Goal: Task Accomplishment & Management: Complete application form

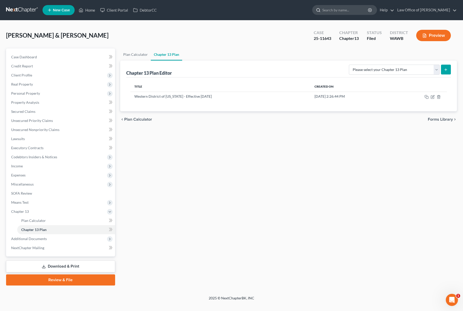
click at [347, 12] on input "search" at bounding box center [345, 9] width 46 height 9
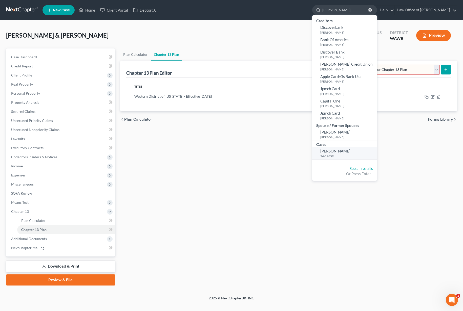
type input "tobin"
click at [342, 156] on small "24-12859" at bounding box center [347, 156] width 55 height 4
select select "6"
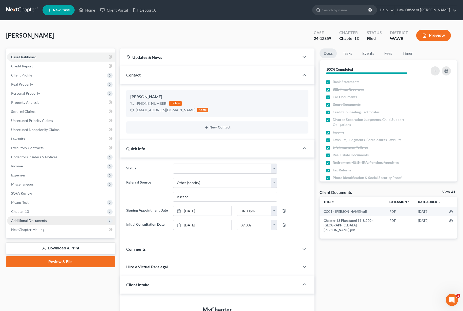
click at [41, 221] on span "Additional Documents" at bounding box center [29, 221] width 36 height 4
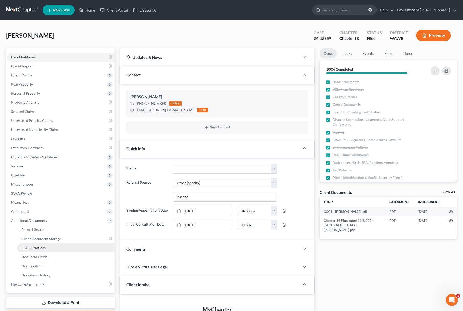
click at [49, 247] on link "PACER Notices" at bounding box center [66, 248] width 98 height 9
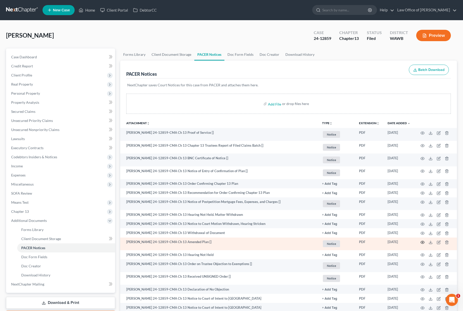
click at [422, 243] on circle "button" at bounding box center [422, 242] width 1 height 1
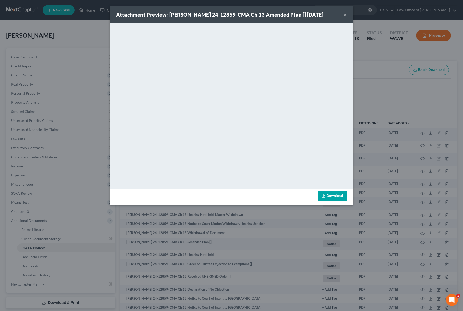
click at [380, 62] on div "Attachment Preview: James Kenneth Tobin, Jr 24-12859-CMA Ch 13 Amended Plan [] …" at bounding box center [231, 155] width 463 height 311
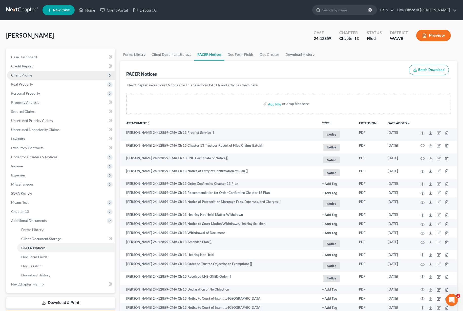
click at [48, 73] on span "Client Profile" at bounding box center [61, 75] width 108 height 9
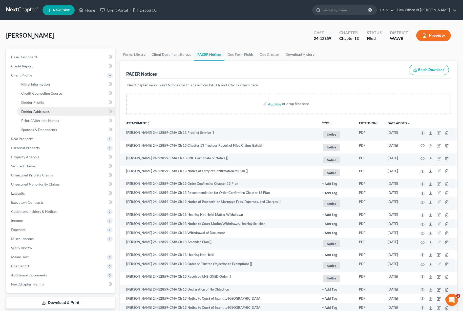
click at [42, 111] on span "Debtor Addresses" at bounding box center [35, 111] width 28 height 4
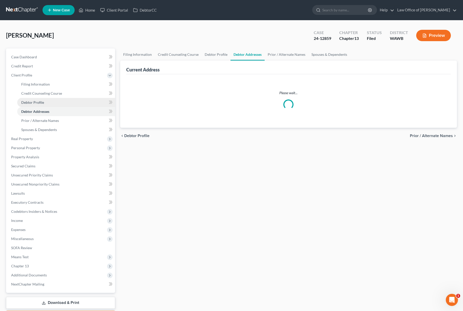
click at [42, 100] on span "Debtor Profile" at bounding box center [32, 102] width 23 height 4
select select "1"
select select "4"
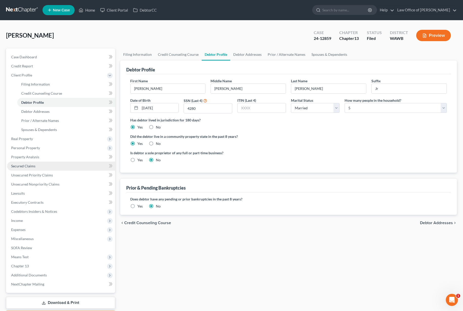
click at [61, 167] on link "Secured Claims" at bounding box center [61, 166] width 108 height 9
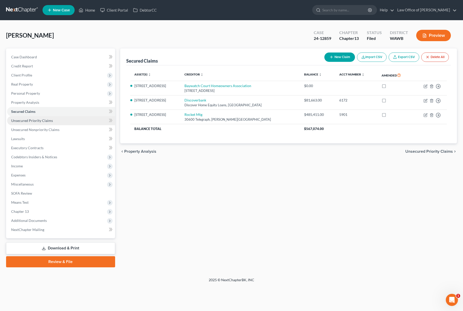
click at [56, 120] on link "Unsecured Priority Claims" at bounding box center [61, 120] width 108 height 9
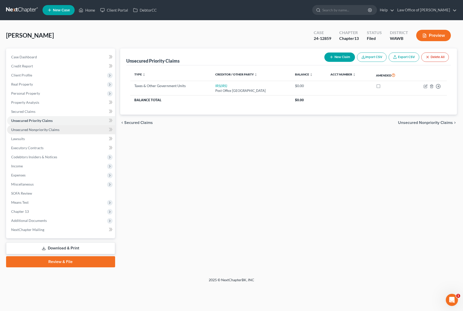
click at [57, 129] on span "Unsecured Nonpriority Claims" at bounding box center [35, 130] width 48 height 4
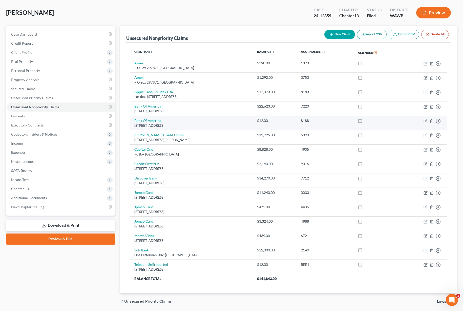
scroll to position [24, 0]
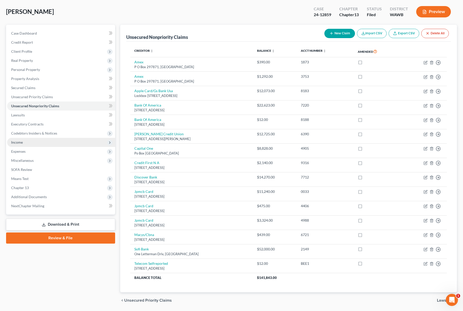
click at [51, 142] on span "Income" at bounding box center [61, 142] width 108 height 9
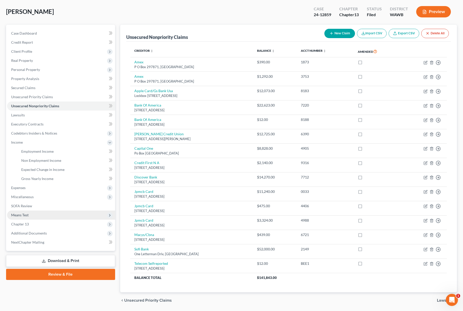
click at [30, 215] on span "Means Test" at bounding box center [61, 215] width 108 height 9
click at [37, 218] on link "Calculation and Presumption" at bounding box center [66, 215] width 98 height 9
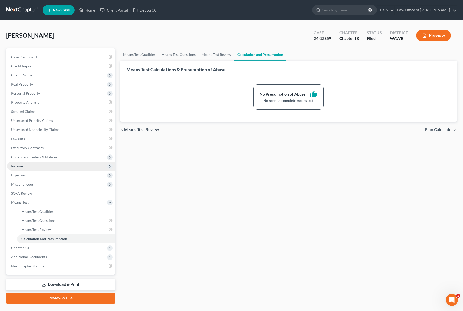
click at [62, 168] on span "Income" at bounding box center [61, 166] width 108 height 9
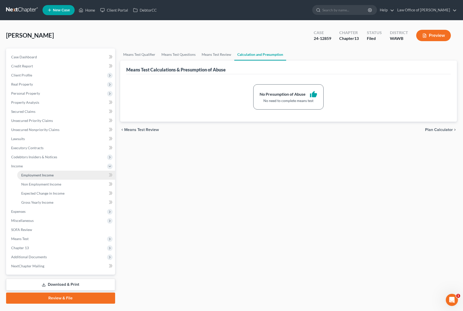
click at [59, 173] on link "Employment Income" at bounding box center [66, 175] width 98 height 9
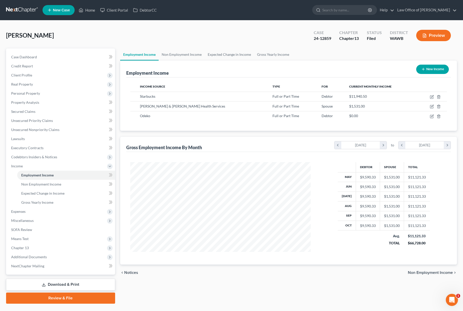
scroll to position [91, 191]
click at [182, 55] on link "Non Employment Income" at bounding box center [182, 55] width 46 height 12
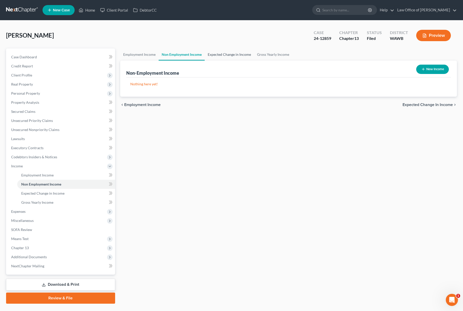
click at [219, 55] on link "Expected Change in Income" at bounding box center [229, 55] width 49 height 12
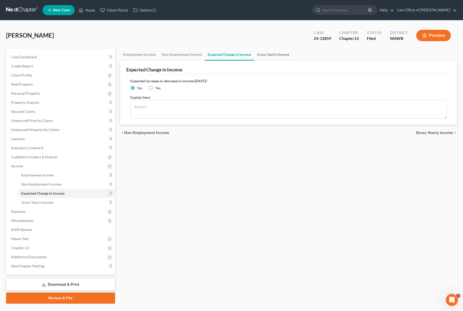
click at [268, 55] on link "Gross Yearly Income" at bounding box center [273, 55] width 38 height 12
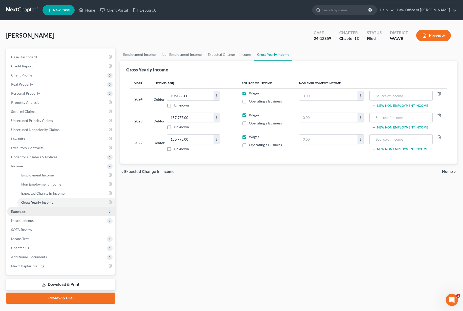
click at [40, 211] on span "Expenses" at bounding box center [61, 211] width 108 height 9
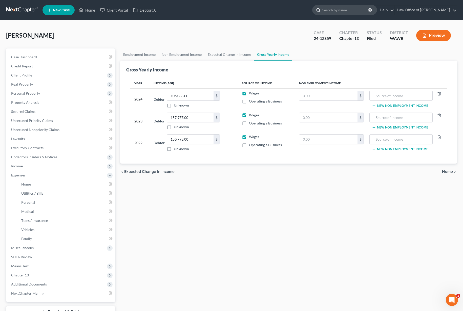
click at [338, 8] on input "search" at bounding box center [345, 9] width 46 height 9
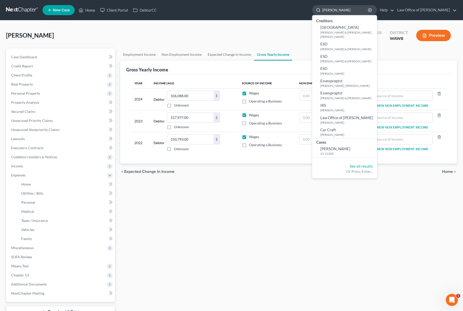
type input "esmeralda"
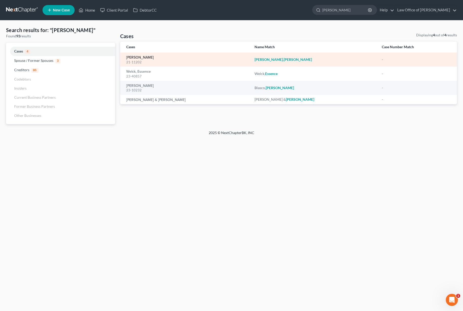
click at [142, 58] on link "[PERSON_NAME]" at bounding box center [140, 58] width 28 height 4
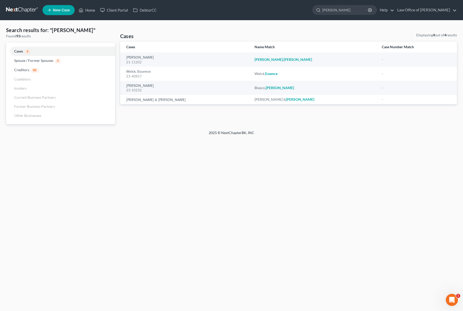
select select "6"
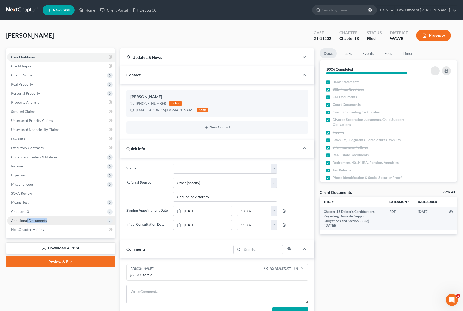
click at [26, 223] on span "Additional Documents" at bounding box center [61, 220] width 108 height 9
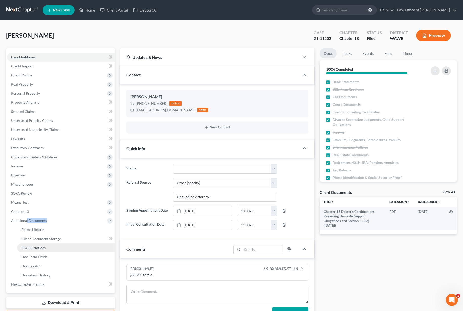
click at [38, 250] on span "PACER Notices" at bounding box center [33, 248] width 24 height 4
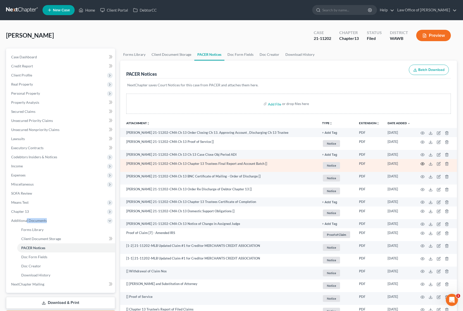
click at [423, 164] on icon "button" at bounding box center [422, 164] width 4 height 4
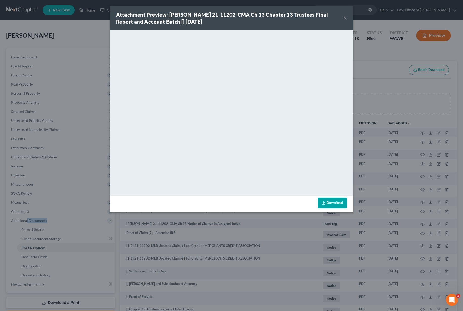
click at [345, 19] on button "×" at bounding box center [345, 18] width 4 height 6
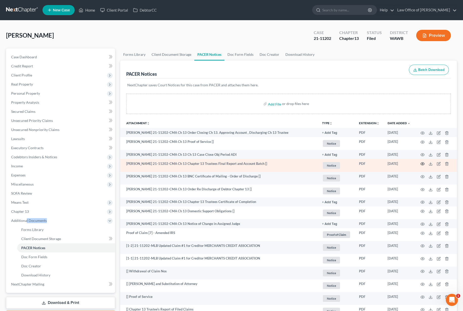
click at [423, 163] on icon "button" at bounding box center [422, 164] width 4 height 3
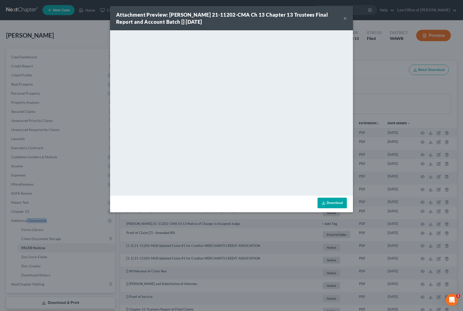
click at [345, 19] on button "×" at bounding box center [345, 18] width 4 height 6
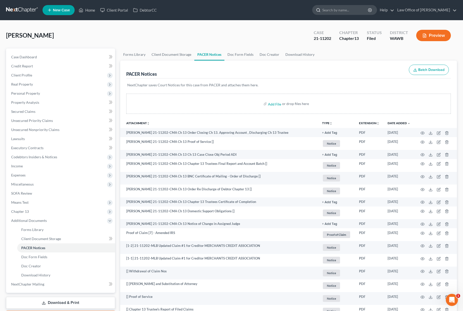
click at [359, 11] on input "search" at bounding box center [345, 9] width 46 height 9
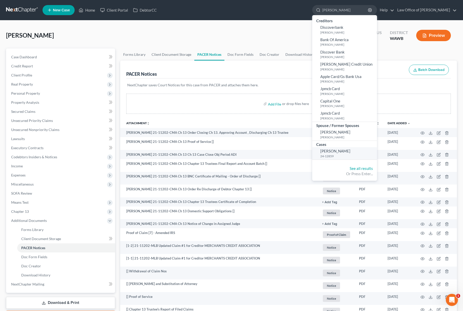
type input "tobin"
click at [344, 157] on small "24-12859" at bounding box center [347, 156] width 55 height 4
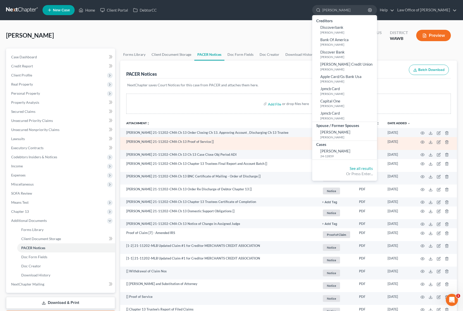
select select "6"
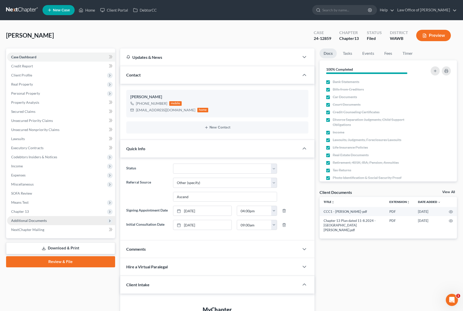
click at [53, 220] on span "Additional Documents" at bounding box center [61, 220] width 108 height 9
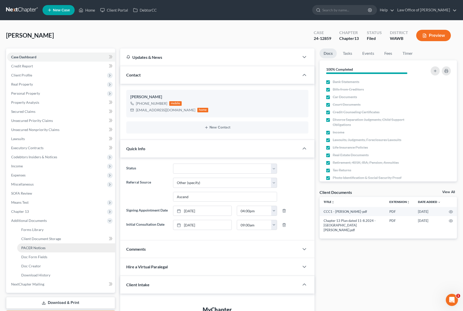
click at [44, 248] on span "PACER Notices" at bounding box center [33, 248] width 24 height 4
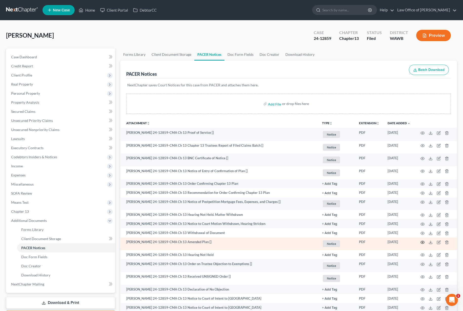
click at [421, 242] on icon "button" at bounding box center [422, 243] width 4 height 4
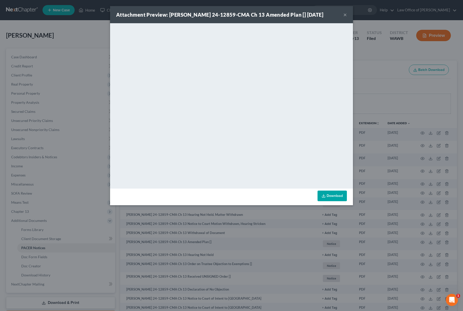
click at [345, 18] on button "×" at bounding box center [345, 15] width 4 height 6
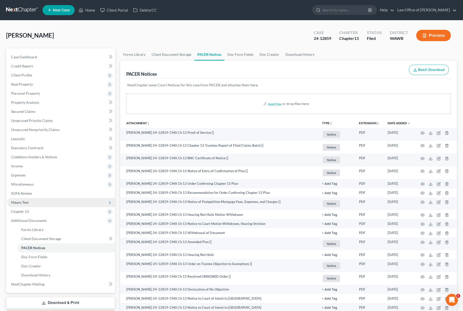
click at [87, 201] on span "Means Test" at bounding box center [61, 202] width 108 height 9
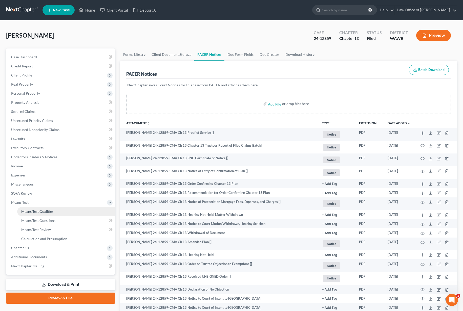
click at [76, 212] on link "Means Test Qualifier" at bounding box center [66, 211] width 98 height 9
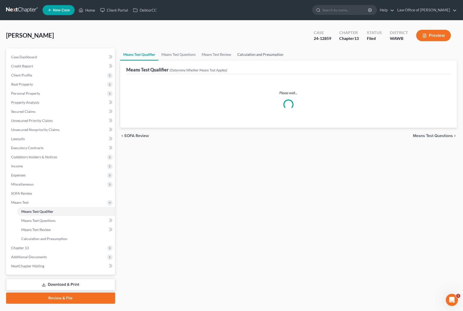
click at [269, 54] on link "Calculation and Presumption" at bounding box center [260, 55] width 52 height 12
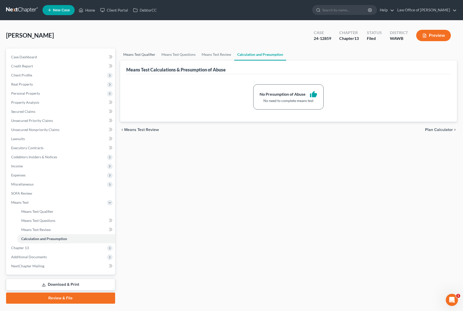
click at [144, 56] on link "Means Test Qualifier" at bounding box center [139, 55] width 38 height 12
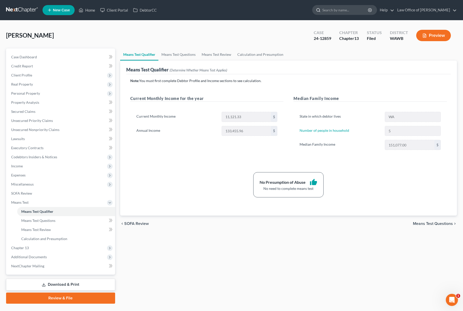
click at [345, 10] on input "search" at bounding box center [345, 9] width 46 height 9
drag, startPoint x: 357, startPoint y: 8, endPoint x: 290, endPoint y: 10, distance: 67.3
click at [290, 10] on ul "New Case Home Client Portal DebtorCC cgu - No Result - See all results Or Press…" at bounding box center [249, 10] width 414 height 13
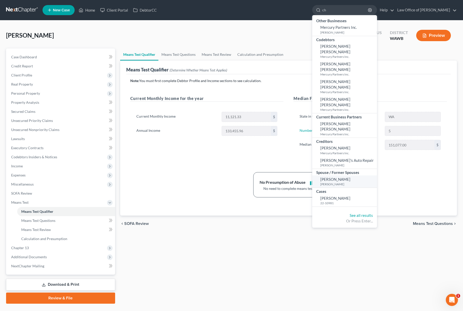
type input "chi"
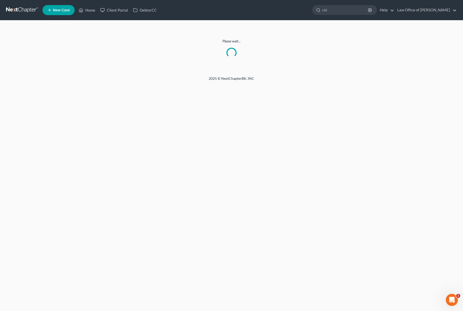
click at [28, 10] on link at bounding box center [22, 10] width 32 height 9
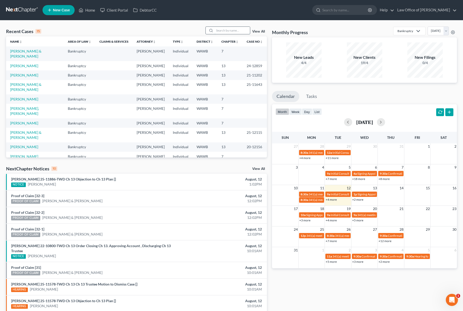
click at [228, 30] on input "search" at bounding box center [231, 30] width 35 height 7
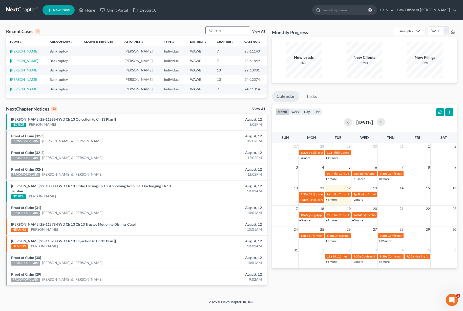
click at [228, 34] on div "chu" at bounding box center [227, 31] width 45 height 8
type input "chu"
click at [360, 14] on input "search" at bounding box center [345, 9] width 46 height 9
click at [360, 12] on input "search" at bounding box center [345, 9] width 46 height 9
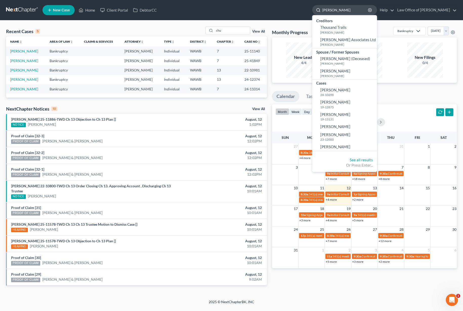
click at [351, 11] on input "thoung" at bounding box center [345, 9] width 46 height 9
drag, startPoint x: 351, startPoint y: 11, endPoint x: 260, endPoint y: -6, distance: 92.9
click at [260, 0] on html "Home New Case Client Portal DebtorCC Law Office of Lisa S. Tse lisa@lisatselaw.…" at bounding box center [231, 155] width 463 height 311
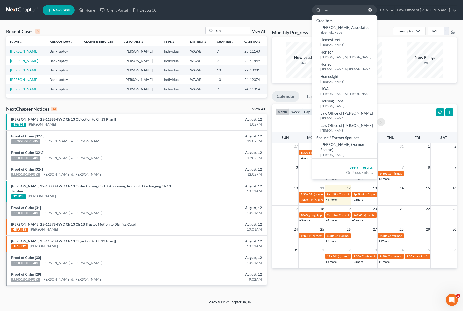
type input "hang"
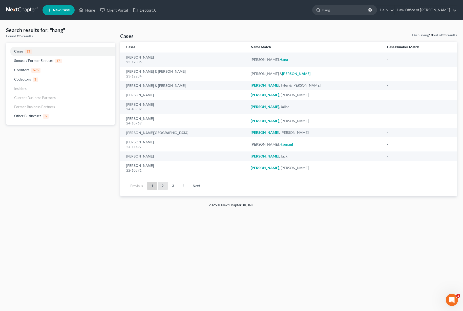
click at [165, 185] on link "2" at bounding box center [163, 186] width 10 height 8
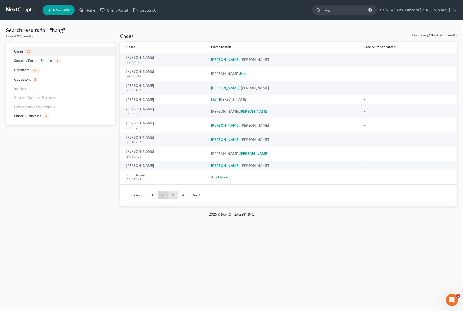
click at [169, 195] on link "3" at bounding box center [173, 195] width 10 height 8
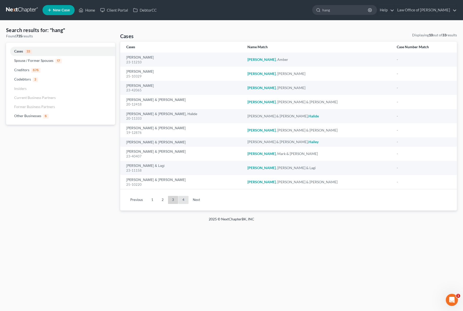
click at [183, 201] on link "4" at bounding box center [183, 200] width 10 height 8
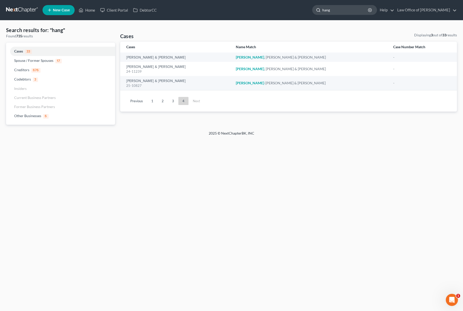
click at [353, 11] on input "hang" at bounding box center [345, 9] width 46 height 9
drag, startPoint x: 318, startPoint y: 5, endPoint x: 296, endPoint y: 0, distance: 22.5
click at [298, 1] on nav "Home New Case Client Portal DebtorCC Law Office of Lisa S. Tse lisa@lisatselaw.…" at bounding box center [231, 10] width 463 height 20
type input "hoang"
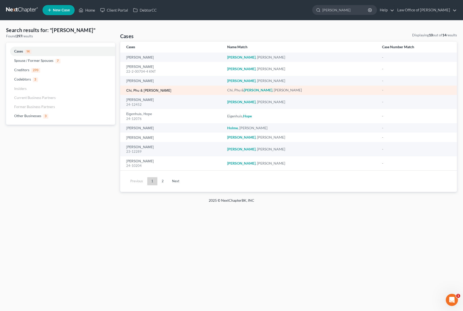
click at [147, 91] on link "Chi, Phu & [PERSON_NAME]" at bounding box center [148, 91] width 45 height 4
select select "6"
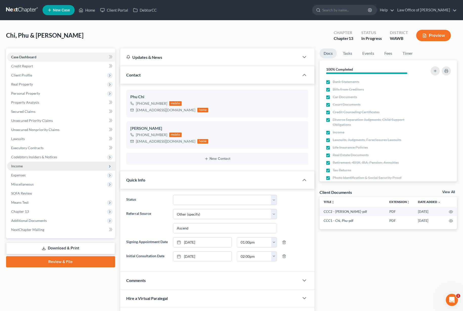
click at [43, 169] on span "Income" at bounding box center [61, 166] width 108 height 9
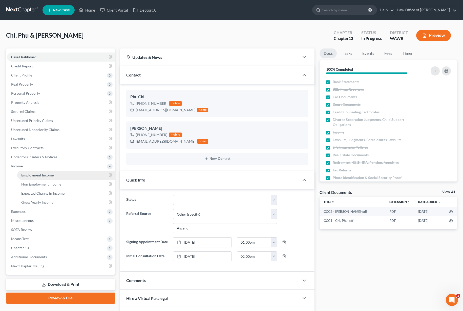
click at [43, 175] on span "Employment Income" at bounding box center [37, 175] width 32 height 4
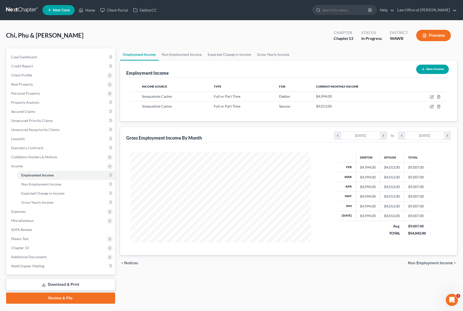
scroll to position [91, 191]
click at [432, 96] on icon "button" at bounding box center [432, 96] width 2 height 2
select select "0"
select select "50"
select select "0"
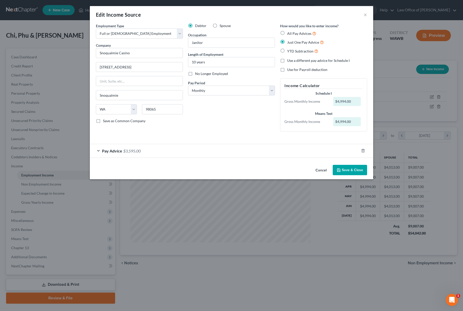
click at [278, 52] on div "How would you like to enter income? All Pay Advices Just One Pay Advice YTD Sub…" at bounding box center [323, 79] width 92 height 113
click at [287, 51] on label "YTD Subtraction" at bounding box center [302, 51] width 31 height 6
click at [289, 51] on input "YTD Subtraction" at bounding box center [290, 49] width 3 height 3
radio input "true"
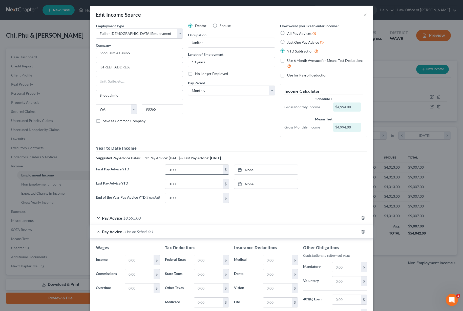
click at [184, 172] on input "0.00" at bounding box center [193, 170] width 57 height 10
type input "10,217.09"
type input "8/12/2025"
click at [251, 171] on link "None" at bounding box center [265, 170] width 63 height 10
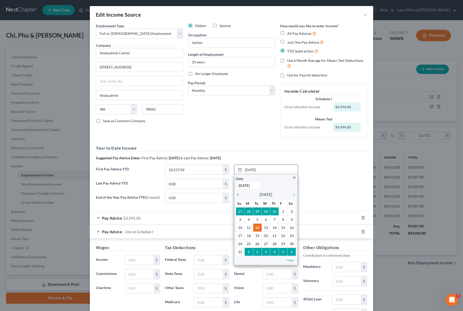
click at [239, 195] on icon "chevron_left" at bounding box center [239, 195] width 7 height 4
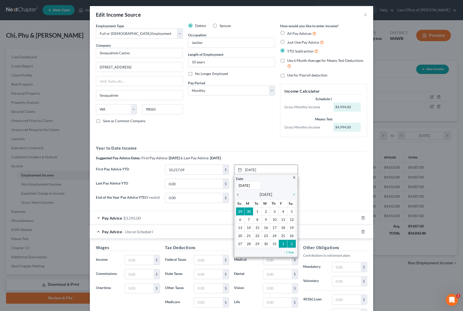
click at [239, 195] on icon "chevron_left" at bounding box center [239, 195] width 7 height 4
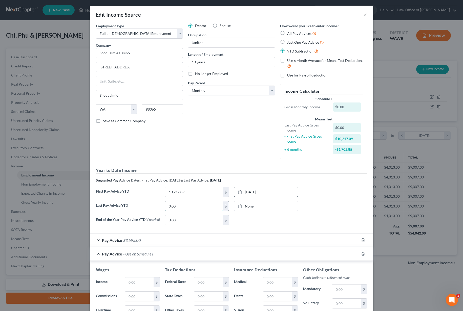
click at [199, 208] on input "0.00" at bounding box center [193, 206] width 57 height 10
type input "32,889.00"
click at [251, 207] on link "None" at bounding box center [265, 206] width 63 height 10
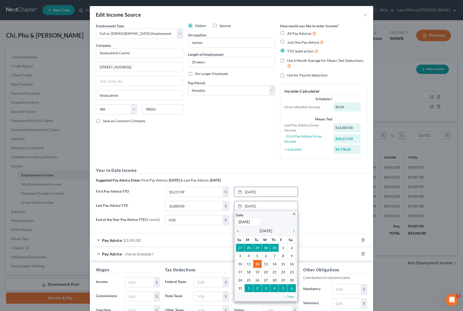
click at [237, 231] on icon "chevron_left" at bounding box center [239, 231] width 7 height 4
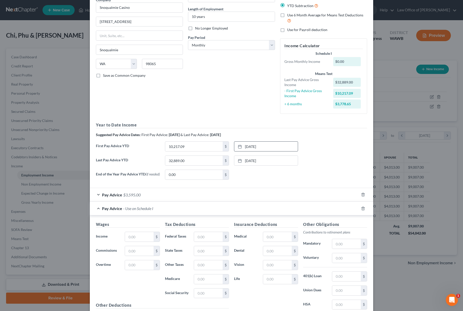
scroll to position [51, 0]
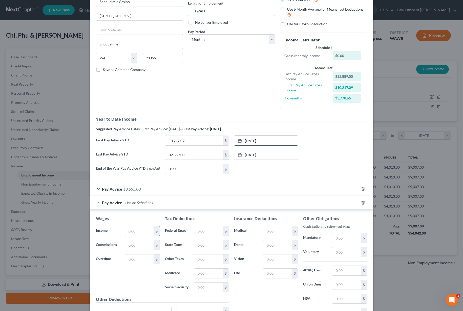
click at [144, 235] on input "text" at bounding box center [139, 232] width 29 height 10
type input "3,779.00"
click at [209, 232] on input "text" at bounding box center [208, 232] width 29 height 10
type input "542.0"
click at [363, 189] on icon "button" at bounding box center [363, 189] width 4 height 4
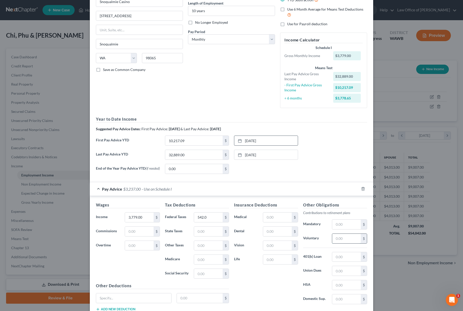
click at [340, 240] on input "text" at bounding box center [346, 239] width 29 height 10
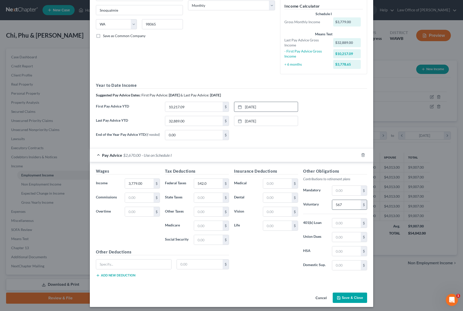
scroll to position [88, 0]
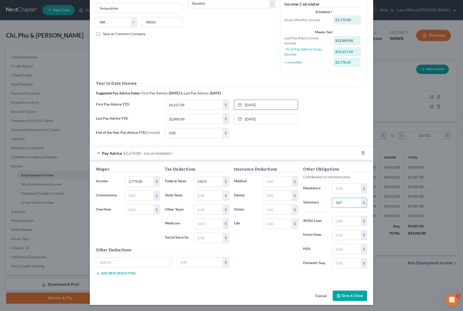
type input "567"
click at [353, 299] on button "Save & Close" at bounding box center [349, 296] width 34 height 11
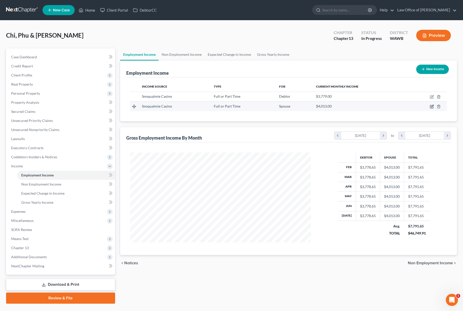
click at [432, 106] on icon "button" at bounding box center [432, 107] width 4 height 4
select select "0"
select select "50"
select select "0"
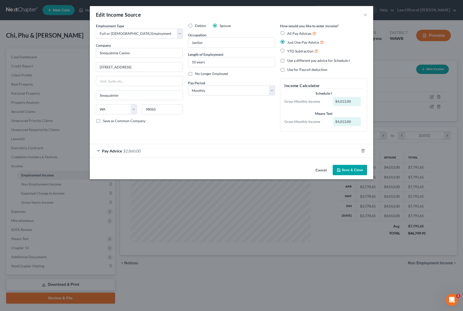
click at [141, 152] on span "$2,860.00" at bounding box center [131, 151] width 17 height 5
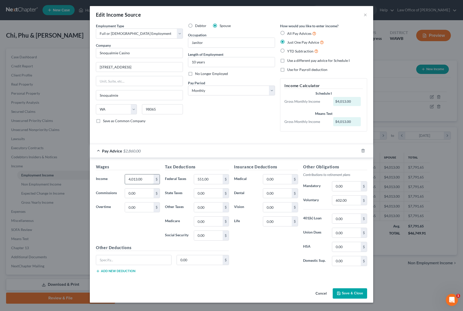
click at [144, 180] on input "4,013.00" at bounding box center [139, 180] width 29 height 10
type input "3,351.00"
click at [287, 51] on label "YTD Subtraction" at bounding box center [302, 51] width 31 height 6
click at [289, 51] on input "YTD Subtraction" at bounding box center [290, 49] width 3 height 3
radio input "true"
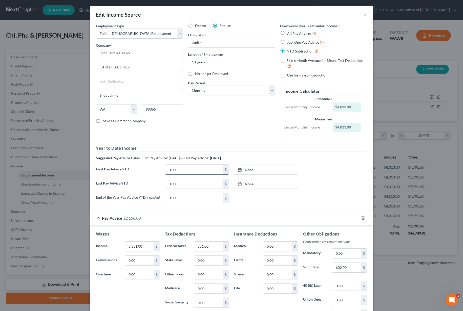
click at [191, 172] on input "0.00" at bounding box center [193, 170] width 57 height 10
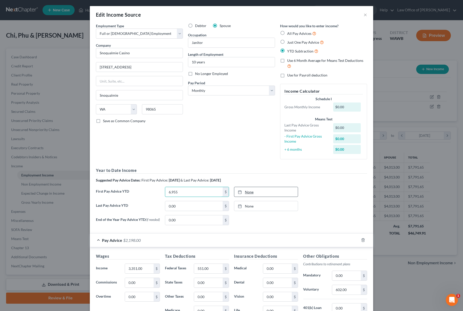
type input "6,955"
type input "8/12/2025"
click at [258, 193] on link "None" at bounding box center [265, 192] width 63 height 10
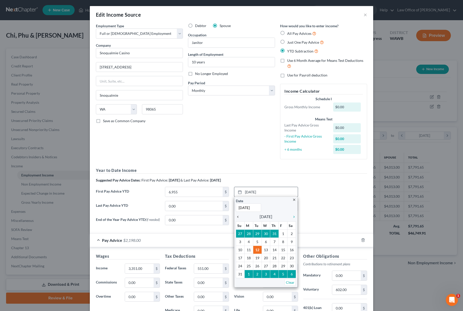
click at [238, 218] on icon "chevron_left" at bounding box center [239, 217] width 7 height 4
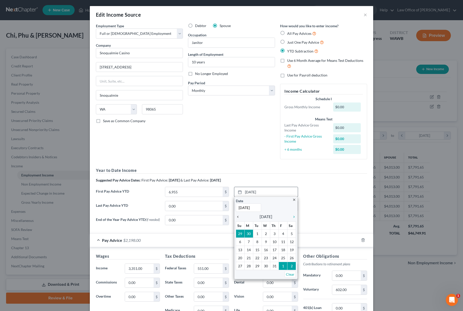
click at [238, 218] on icon "chevron_left" at bounding box center [239, 217] width 7 height 4
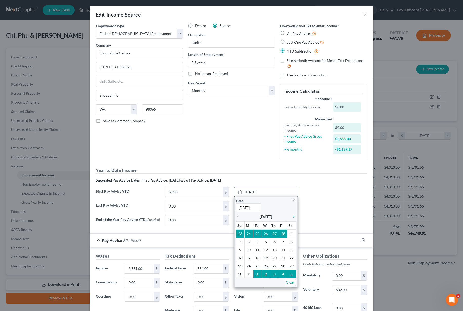
click at [236, 217] on icon "chevron_left" at bounding box center [239, 217] width 7 height 4
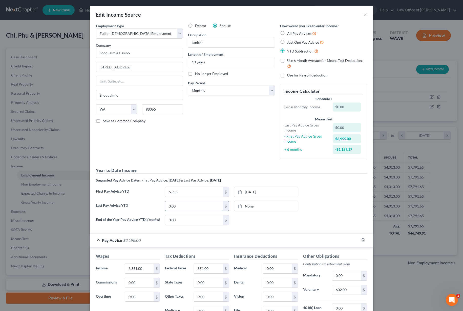
click at [194, 209] on input "0.00" at bounding box center [193, 206] width 57 height 10
type input "27,103"
click at [249, 207] on link "8/12/2025" at bounding box center [265, 206] width 63 height 10
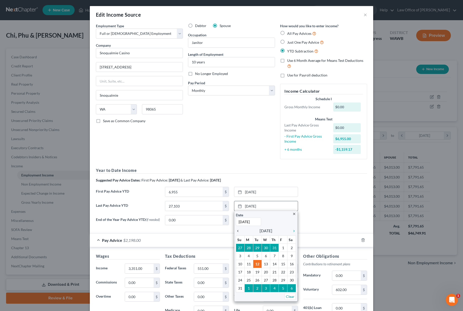
click at [238, 231] on icon "chevron_left" at bounding box center [239, 231] width 7 height 4
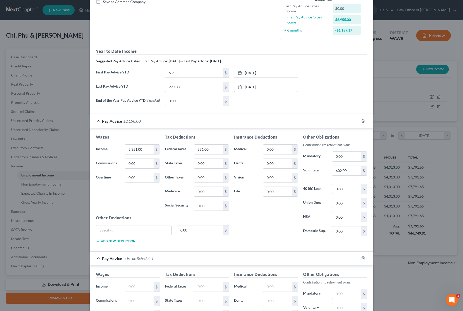
scroll to position [131, 0]
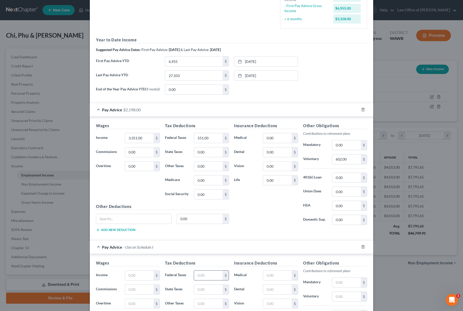
click at [201, 277] on input "text" at bounding box center [208, 276] width 29 height 10
type input "462"
drag, startPoint x: 350, startPoint y: 162, endPoint x: 316, endPoint y: 158, distance: 34.9
click at [319, 158] on div "Voluntary 602.00 $" at bounding box center [334, 159] width 69 height 10
click at [344, 284] on input "text" at bounding box center [346, 283] width 29 height 10
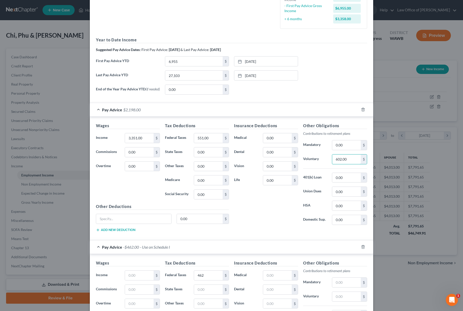
drag, startPoint x: 350, startPoint y: 163, endPoint x: 256, endPoint y: 149, distance: 94.5
click at [256, 149] on div "Insurance Deductions Medical 0.00 $ Dental 0.00 $ Vision 0.00 $ Life 0.00 $ Oth…" at bounding box center [300, 176] width 138 height 106
click at [363, 247] on icon "button" at bounding box center [363, 247] width 4 height 4
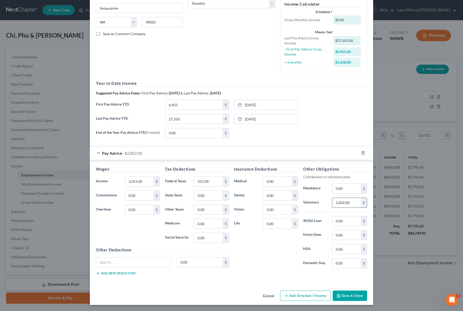
click at [349, 202] on input "5,602.00" at bounding box center [346, 203] width 29 height 10
type input "504"
click at [353, 293] on button "Save & Close" at bounding box center [349, 296] width 34 height 11
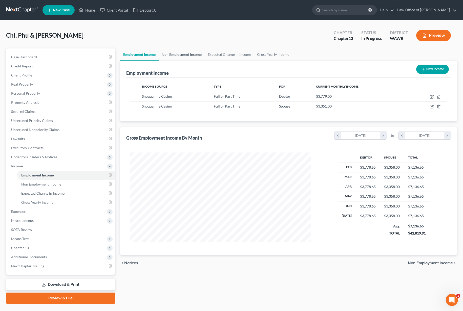
click at [189, 55] on link "Non Employment Income" at bounding box center [182, 55] width 46 height 12
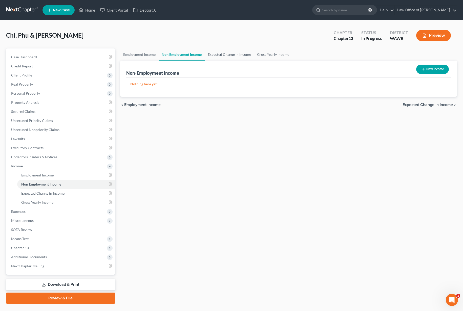
click at [234, 54] on link "Expected Change in Income" at bounding box center [229, 55] width 49 height 12
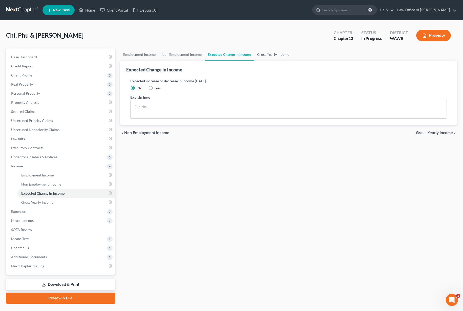
click at [273, 56] on link "Gross Yearly Income" at bounding box center [273, 55] width 38 height 12
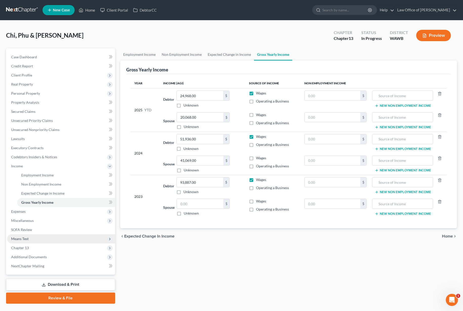
click at [35, 238] on span "Means Test" at bounding box center [61, 239] width 108 height 9
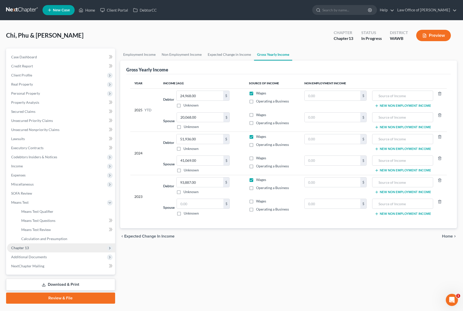
click at [33, 249] on span "Chapter 13" at bounding box center [61, 248] width 108 height 9
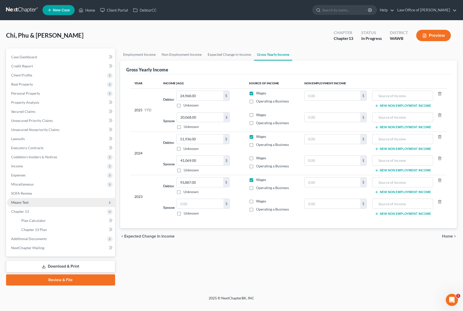
click at [31, 201] on span "Means Test" at bounding box center [61, 202] width 108 height 9
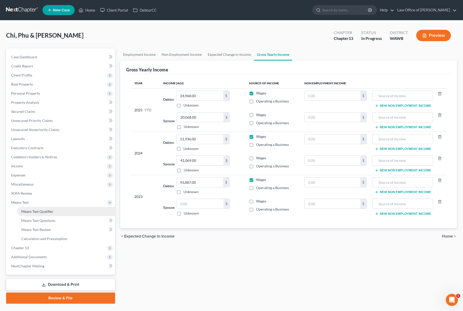
click at [31, 213] on span "Means Test Qualifier" at bounding box center [37, 212] width 32 height 4
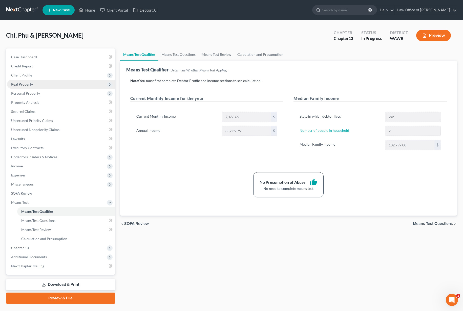
click at [62, 84] on span "Real Property" at bounding box center [61, 84] width 108 height 9
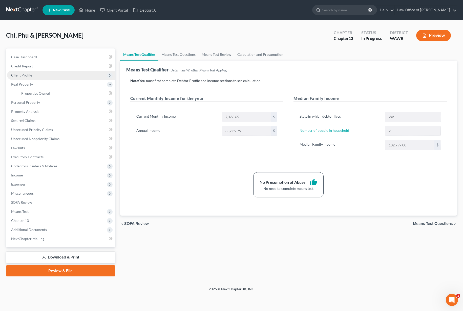
click at [50, 71] on span "Client Profile" at bounding box center [61, 75] width 108 height 9
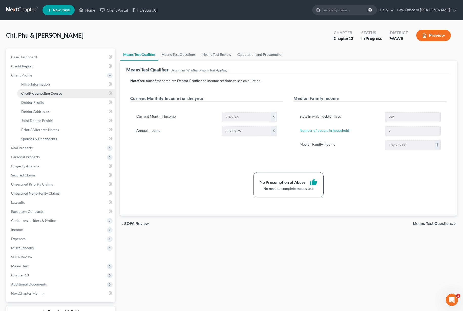
click at [46, 95] on span "Credit Counseling Course" at bounding box center [41, 93] width 41 height 4
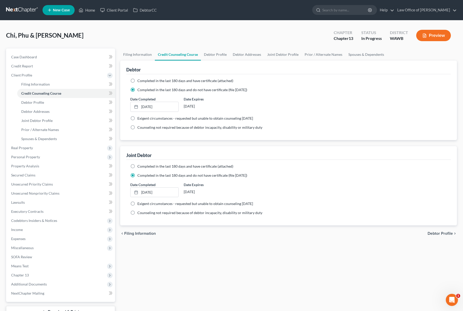
click at [19, 13] on link at bounding box center [22, 10] width 32 height 9
